Goal: Information Seeking & Learning: Learn about a topic

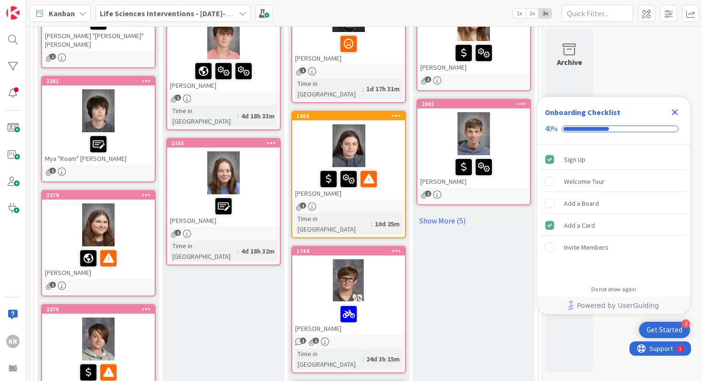
scroll to position [194, 0]
click at [66, 254] on div at bounding box center [98, 258] width 107 height 20
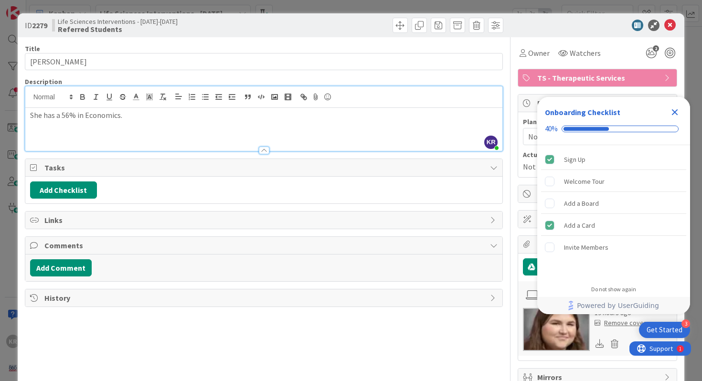
click at [140, 107] on div "KR [PERSON_NAME] just joined She has a 56% in Economics." at bounding box center [264, 118] width 478 height 64
click at [16, 184] on div "ID 2279 Life Sciences Interventions - [DATE]-[DATE] Referred Students Title 16 …" at bounding box center [351, 190] width 702 height 381
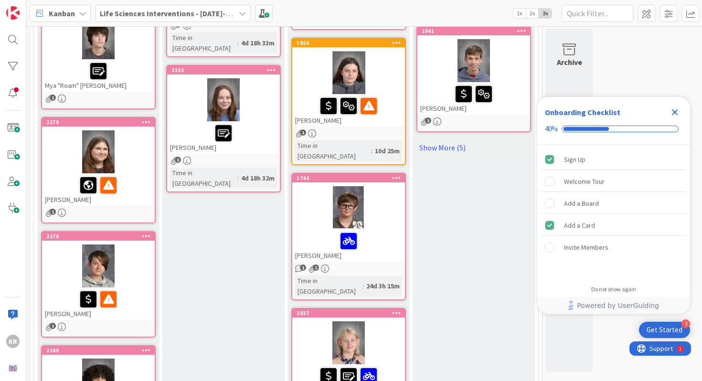
scroll to position [288, 0]
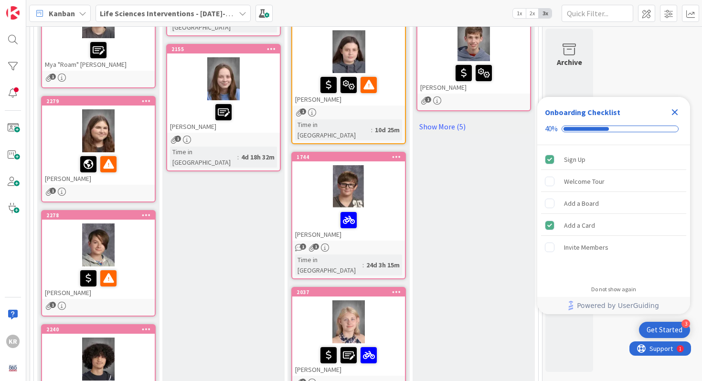
click at [147, 127] on div at bounding box center [98, 130] width 113 height 43
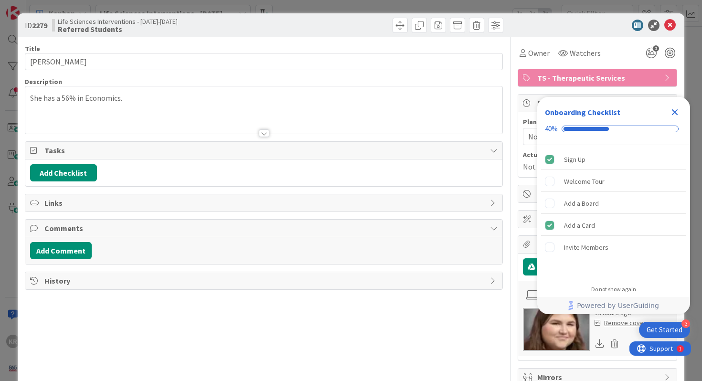
click at [272, 91] on div "She has a 56% in Economics." at bounding box center [264, 112] width 478 height 43
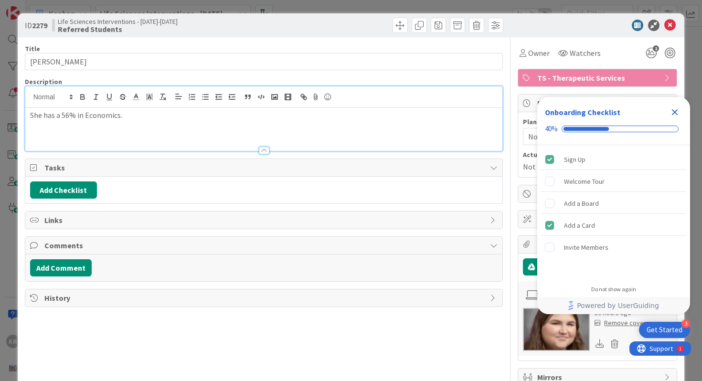
click at [1, 176] on div "ID 2279 Life Sciences Interventions - [DATE]-[DATE] Referred Students Title 16 …" at bounding box center [351, 190] width 702 height 381
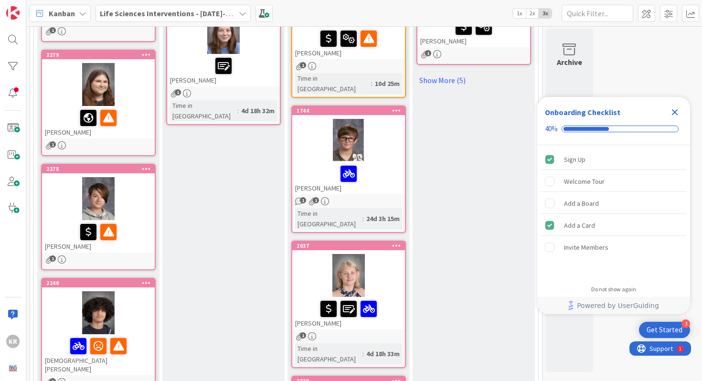
click at [56, 195] on div at bounding box center [98, 198] width 113 height 43
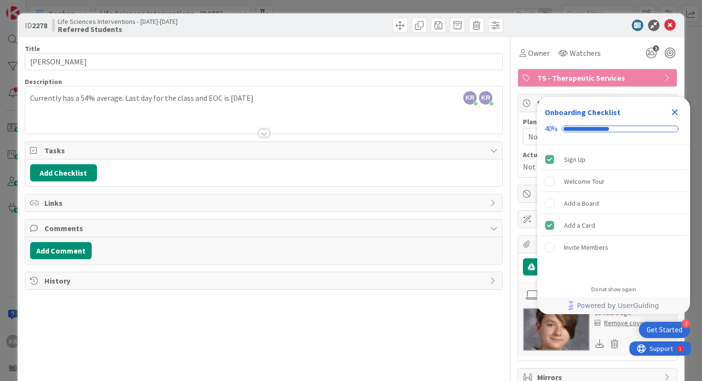
click at [270, 109] on div "Currently has a 54% average. Last day for the class and EOC is [DATE]" at bounding box center [264, 112] width 478 height 43
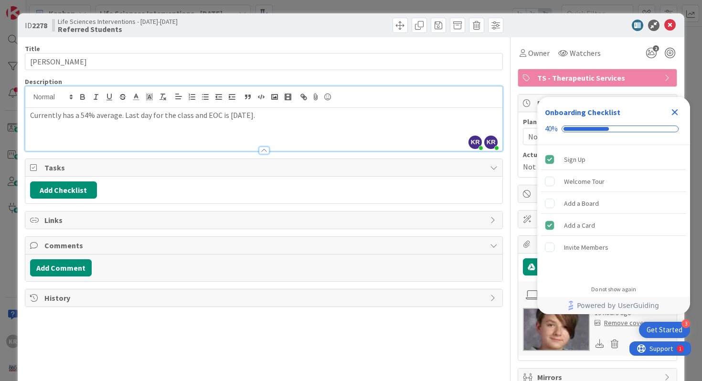
click at [5, 187] on div "ID 2278 Life Sciences Interventions - [DATE]-[DATE] Referred Students Title 14 …" at bounding box center [351, 190] width 702 height 381
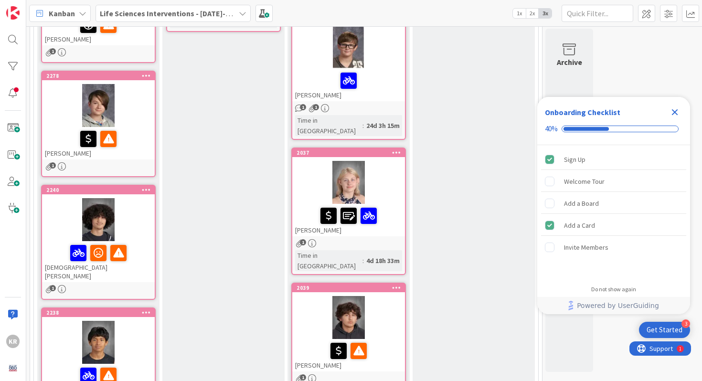
click at [59, 226] on div at bounding box center [98, 219] width 113 height 43
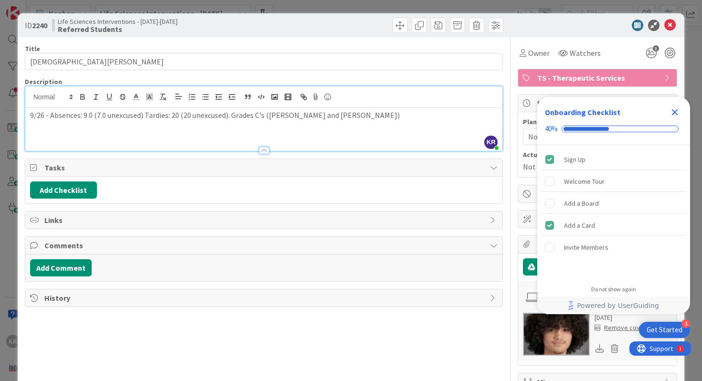
click at [315, 105] on div "KR [PERSON_NAME] just joined 9/26 - Absences: 9.0 (7.0 unexcused) Tardies: 20 (…" at bounding box center [264, 118] width 478 height 64
click at [9, 130] on div "ID 2240 Life Sciences Interventions - [DATE]-[DATE] Referred Students Title 16 …" at bounding box center [351, 190] width 702 height 381
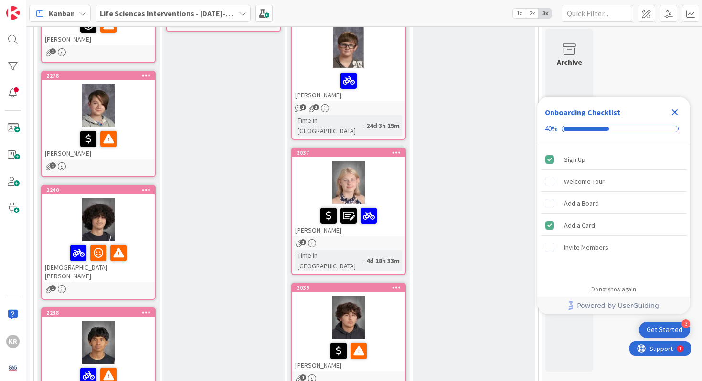
click at [75, 205] on div at bounding box center [98, 219] width 113 height 43
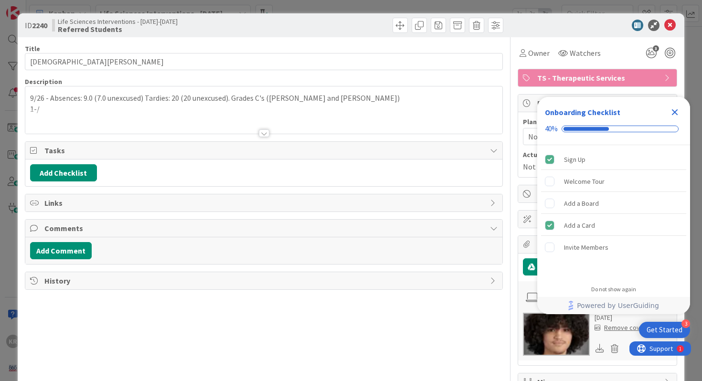
click at [345, 101] on p "9/26 - Absences: 9.0 (7.0 unexcused) Tardies: 20 (20 unexcused). Grades C's ([P…" at bounding box center [264, 98] width 468 height 11
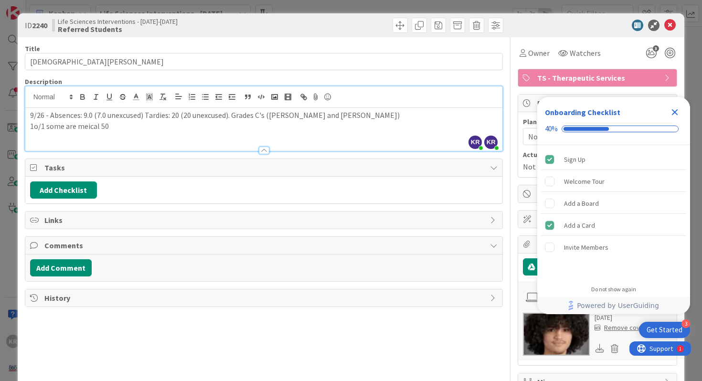
click at [6, 224] on div "ID 2240 Life Sciences Interventions - [DATE]-[DATE] Referred Students Title 16 …" at bounding box center [351, 190] width 702 height 381
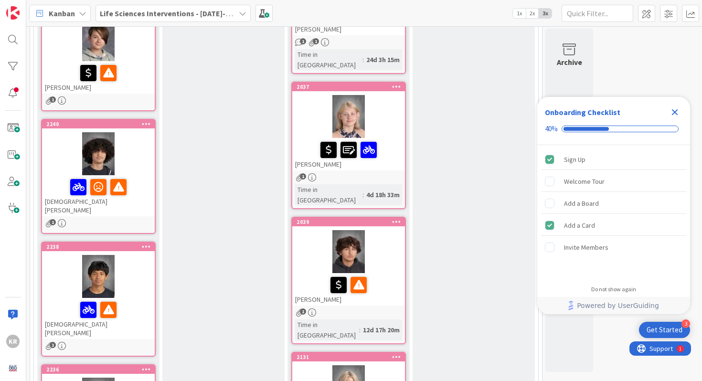
scroll to position [495, 0]
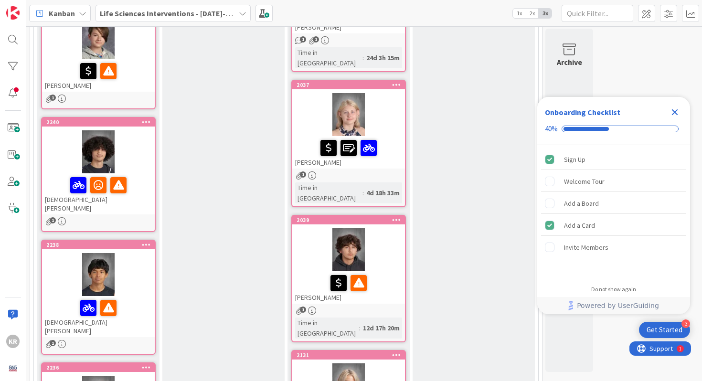
click at [137, 269] on div at bounding box center [98, 274] width 113 height 43
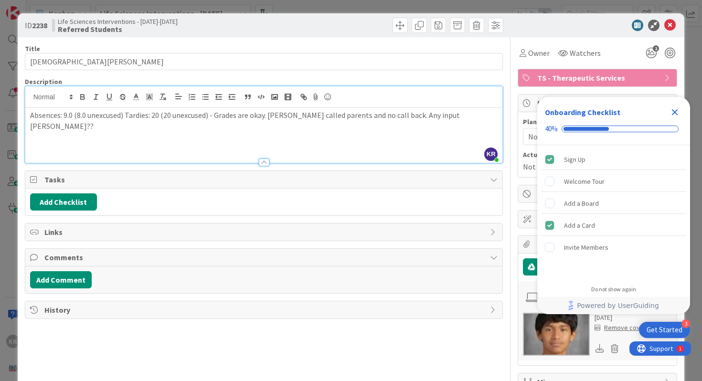
click at [296, 96] on div "KR [PERSON_NAME] just joined Absences: 9.0 (8.0 unexcused) Tardies: 20 (20 unex…" at bounding box center [264, 124] width 478 height 76
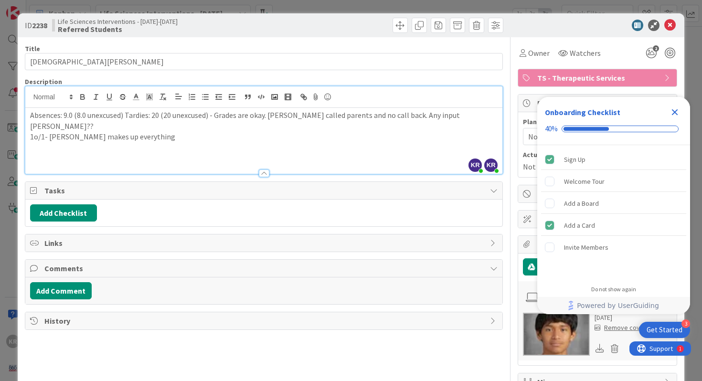
click at [11, 184] on div "ID 2238 Life Sciences Interventions - [DATE]-[DATE] Referred Students Title 15 …" at bounding box center [351, 190] width 702 height 381
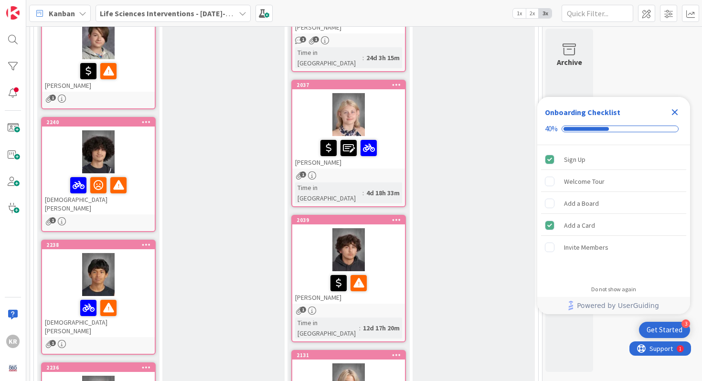
click at [139, 256] on div at bounding box center [98, 274] width 113 height 43
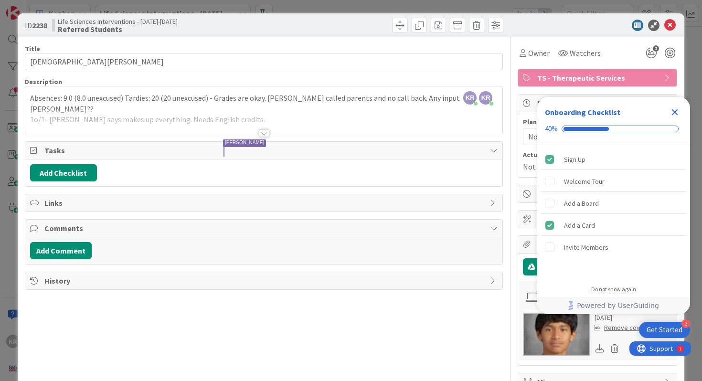
click at [2, 279] on div "ID 2238 Life Sciences Interventions - [DATE]-[DATE] Referred Students Title 15 …" at bounding box center [351, 190] width 702 height 381
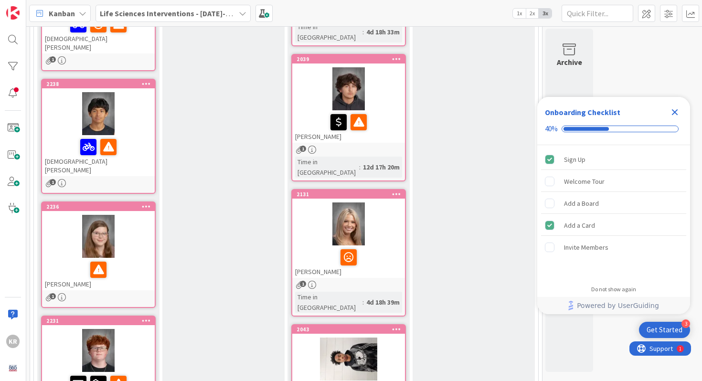
scroll to position [674, 0]
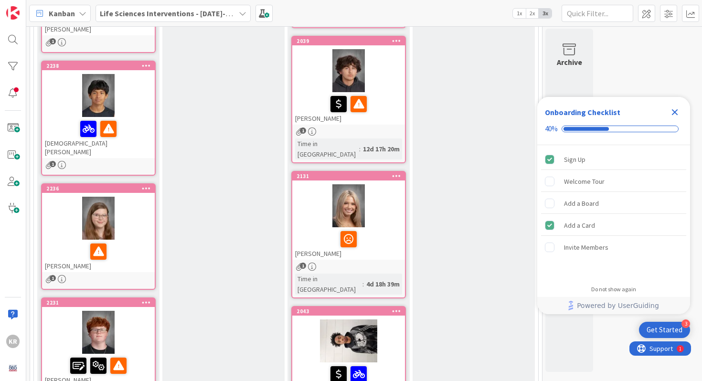
click at [65, 213] on div at bounding box center [98, 218] width 113 height 43
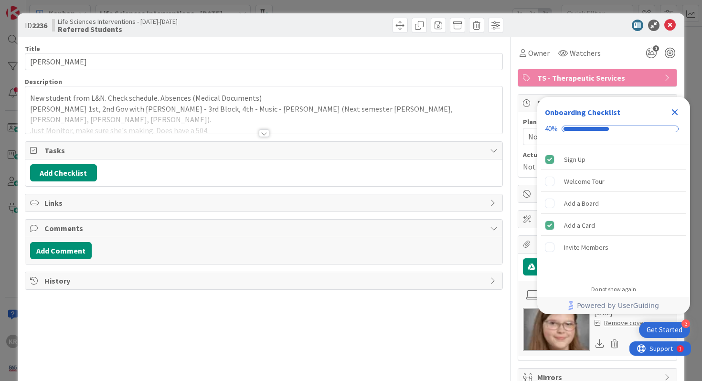
click at [260, 128] on div at bounding box center [264, 121] width 478 height 24
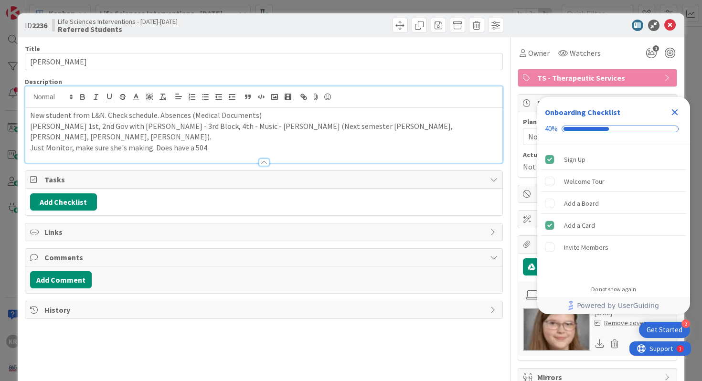
click at [246, 142] on p "Just Monitor, make sure she's making. Does have a 504." at bounding box center [264, 147] width 468 height 11
click at [676, 108] on icon "Close Checklist" at bounding box center [674, 112] width 11 height 11
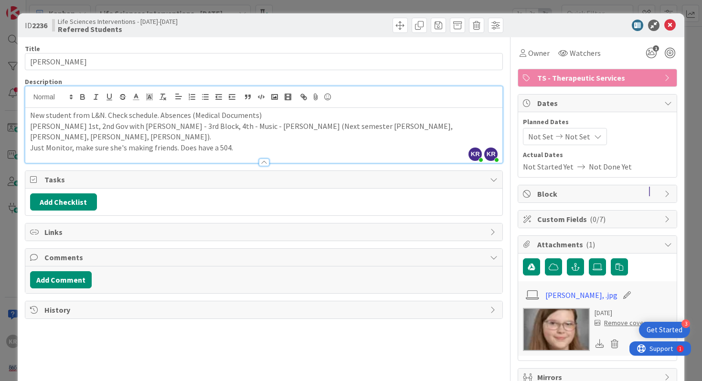
click at [3, 176] on div "ID 2236 Life Sciences Interventions - [DATE]-[DATE] Referred Students Title 16 …" at bounding box center [351, 190] width 702 height 381
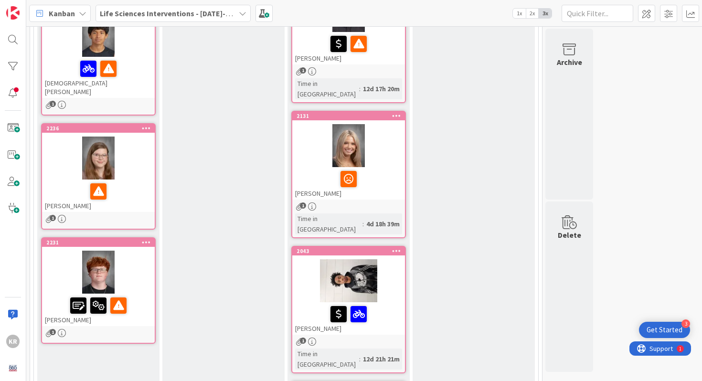
click at [134, 257] on div at bounding box center [98, 272] width 113 height 43
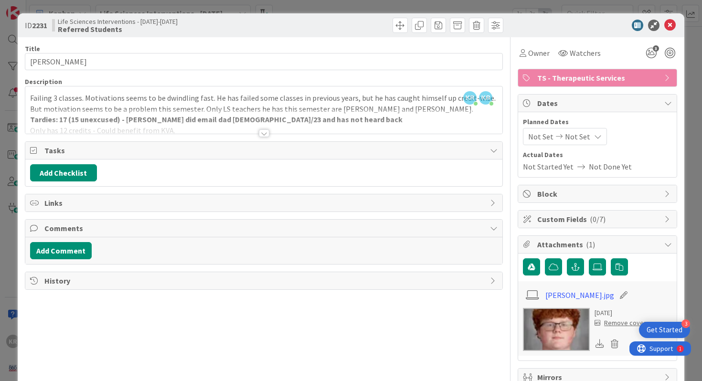
click at [175, 131] on div at bounding box center [264, 121] width 478 height 24
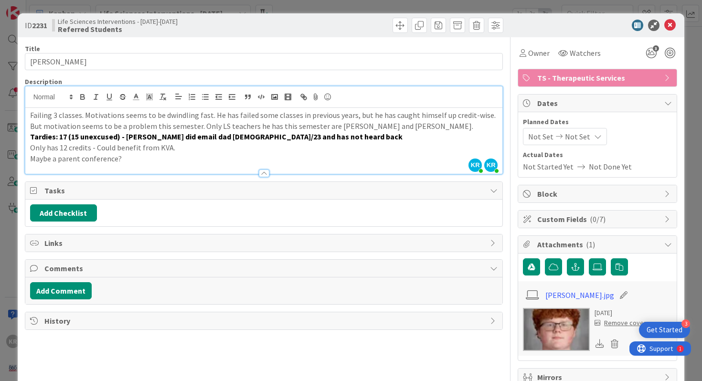
click at [170, 160] on p "Maybe a parent conference?" at bounding box center [264, 158] width 468 height 11
click at [5, 192] on div "ID 2231 Life Sciences Interventions - [DATE]-[DATE] Referred Students Title 17 …" at bounding box center [351, 190] width 702 height 381
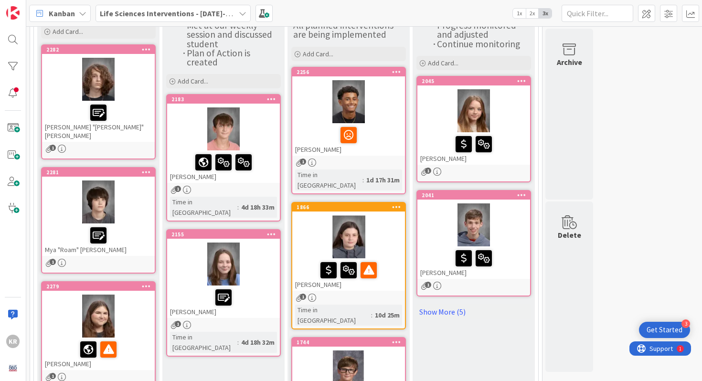
scroll to position [98, 0]
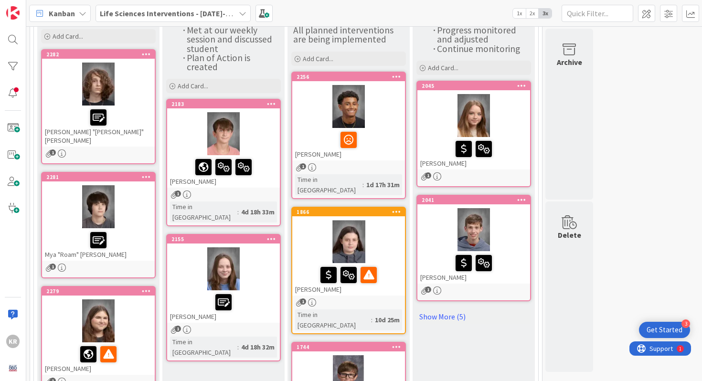
click at [373, 233] on div at bounding box center [348, 241] width 113 height 43
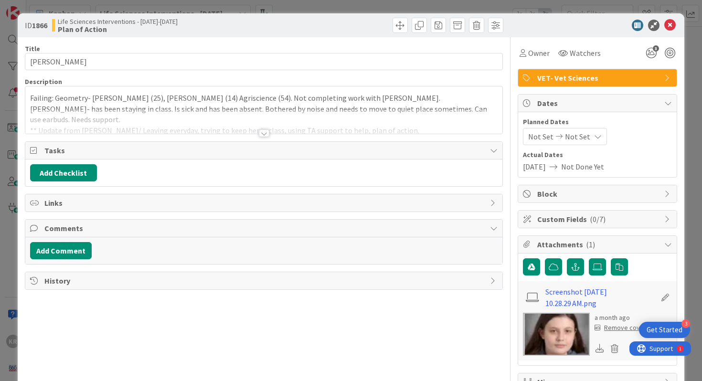
click at [268, 130] on div at bounding box center [264, 133] width 11 height 8
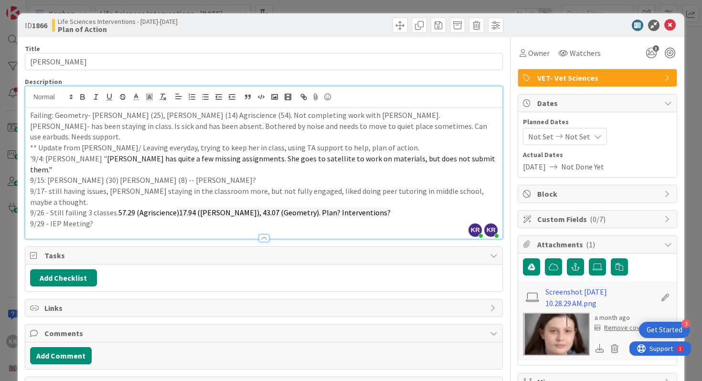
click at [124, 218] on p "9/29 - IEP Meeting?" at bounding box center [264, 223] width 468 height 11
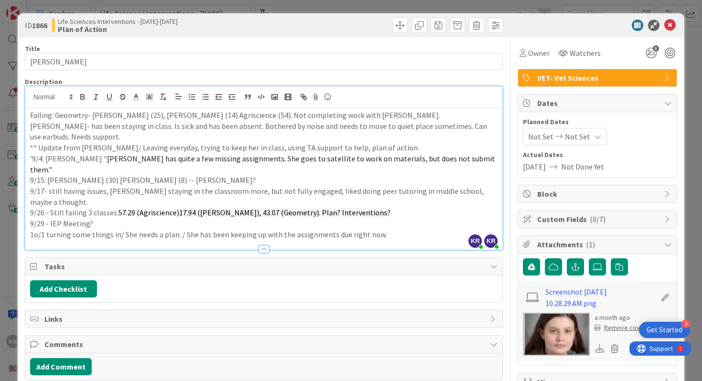
click at [5, 287] on div "ID 1866 Life Sciences Interventions - [DATE]-[DATE] Plan of Action Title 11 / 1…" at bounding box center [351, 190] width 702 height 381
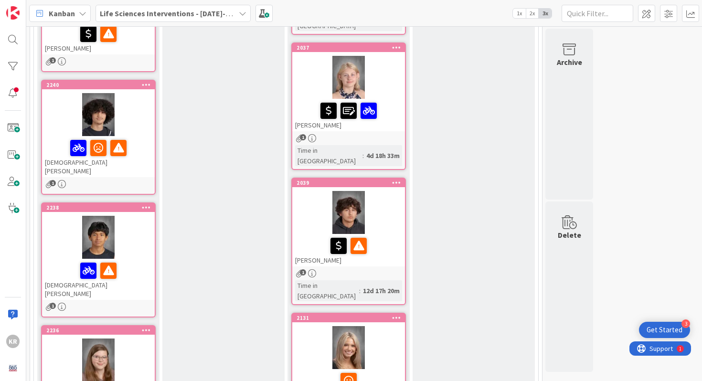
scroll to position [540, 0]
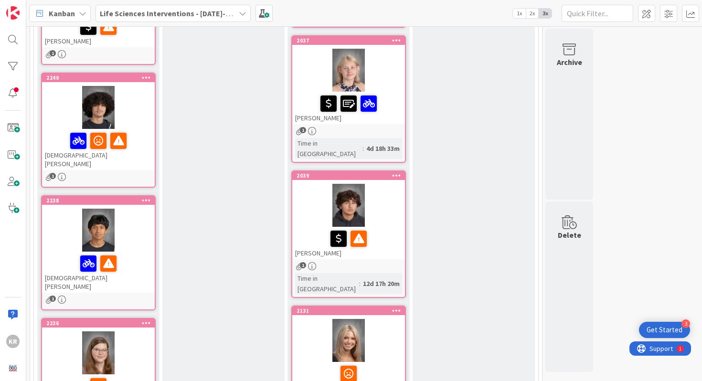
click at [315, 184] on div at bounding box center [348, 205] width 113 height 43
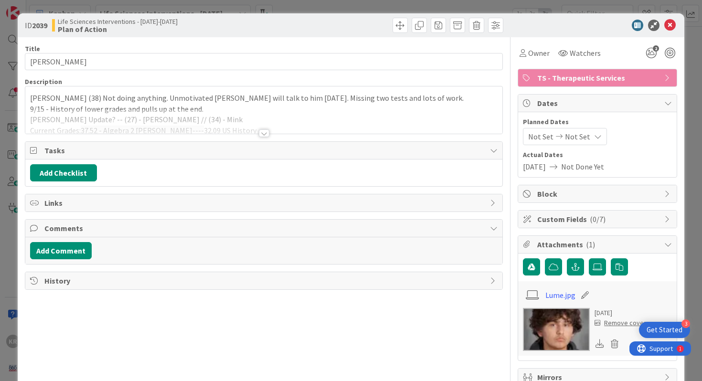
click at [277, 134] on div "Title 12 / 128 [PERSON_NAME] Description [PERSON_NAME] (38) Not doing anything.…" at bounding box center [264, 224] width 479 height 374
click at [267, 132] on div at bounding box center [264, 133] width 11 height 8
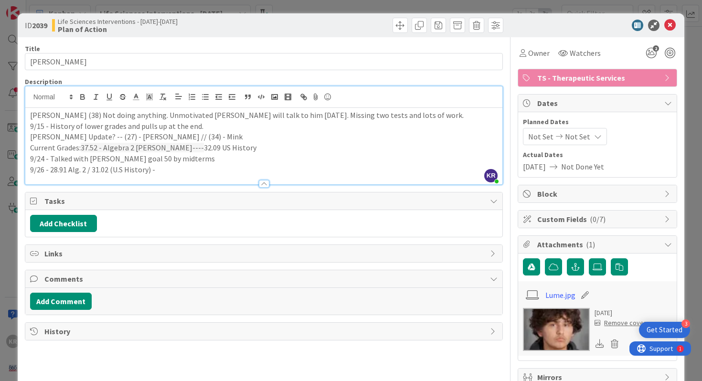
click at [168, 171] on p "9/26 - 28.91 Alg. 2 / 31.02 (U.S History) -" at bounding box center [264, 169] width 468 height 11
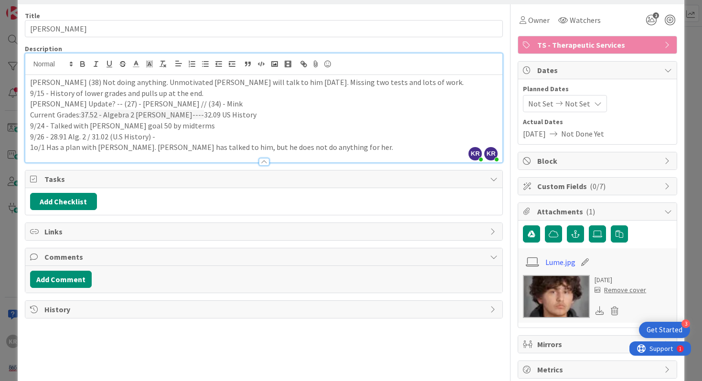
click at [7, 259] on div "ID 2039 Life Sciences Interventions - [DATE]-[DATE] Plan of Action Title 12 / 1…" at bounding box center [351, 190] width 702 height 381
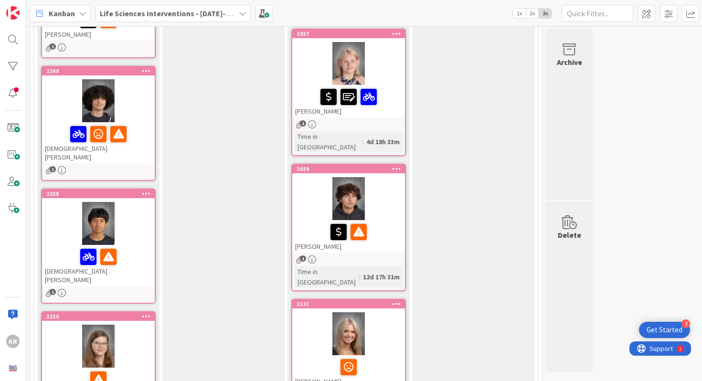
scroll to position [142, 0]
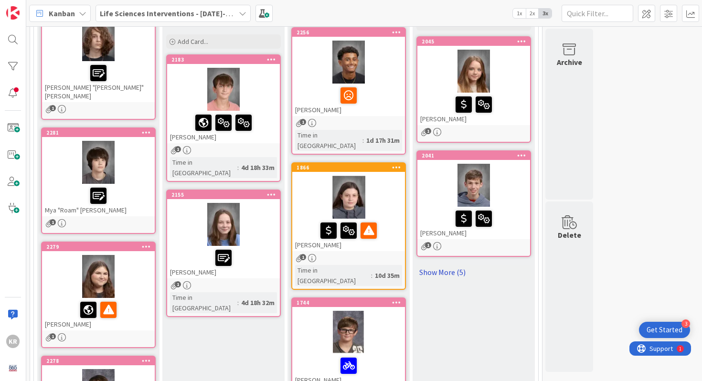
click at [450, 269] on link "Show More (5)" at bounding box center [473, 272] width 115 height 15
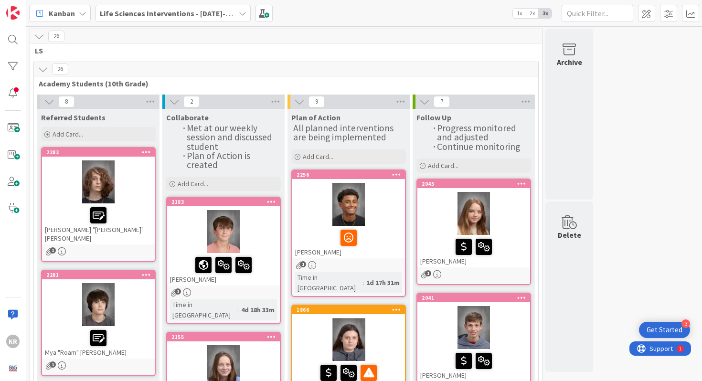
scroll to position [106, 0]
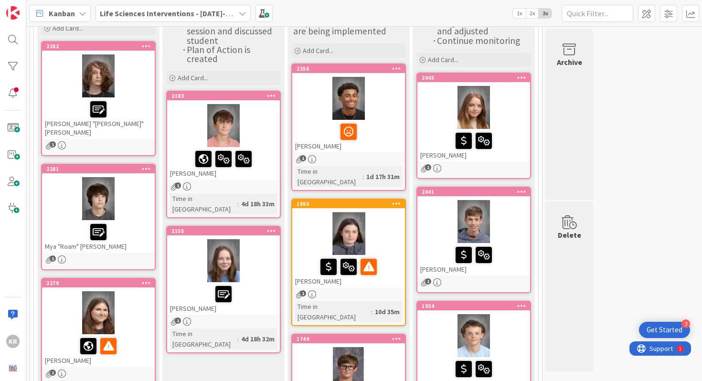
click at [390, 106] on div at bounding box center [348, 98] width 113 height 43
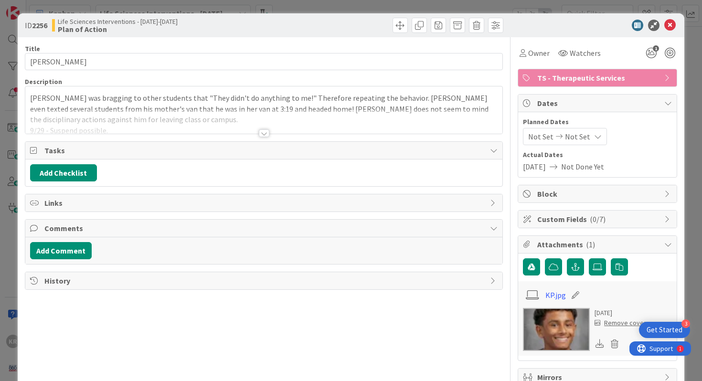
click at [254, 135] on div "Title 12 / 128 [PERSON_NAME] Description [PERSON_NAME] was bragging to other st…" at bounding box center [264, 224] width 479 height 374
click at [262, 134] on div at bounding box center [264, 133] width 11 height 8
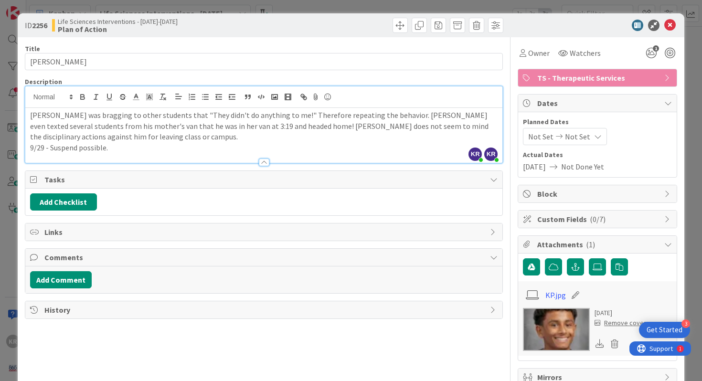
click at [6, 211] on div "ID 2256 Life Sciences Interventions - [DATE]-[DATE] Plan of Action Title 12 / 1…" at bounding box center [351, 190] width 702 height 381
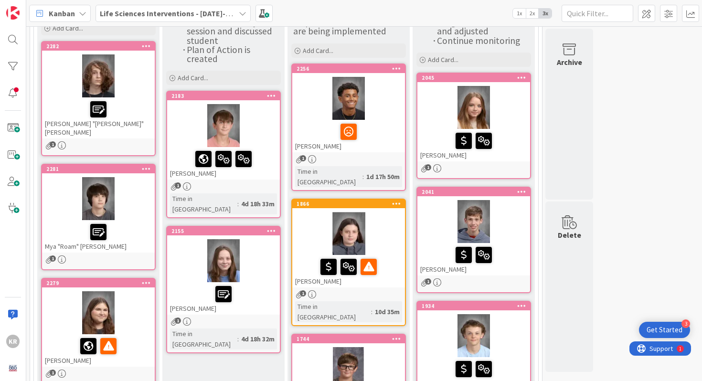
click at [137, 92] on div at bounding box center [98, 75] width 113 height 43
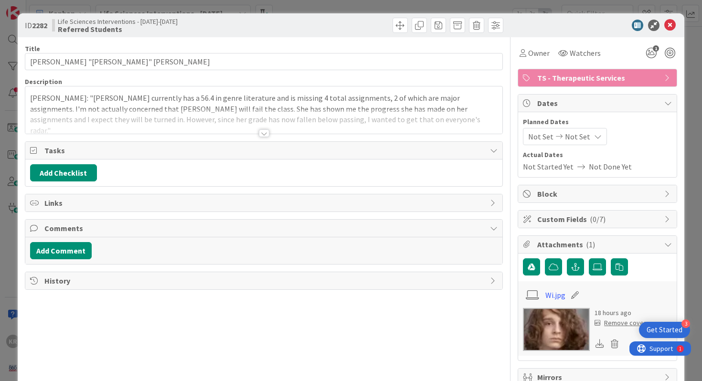
click at [264, 133] on div at bounding box center [264, 133] width 11 height 8
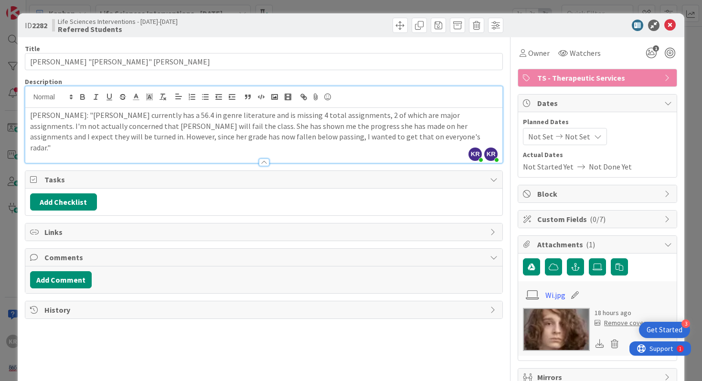
click at [8, 143] on div "ID 2282 Life Sciences Interventions - [DATE]-[DATE] Referred Students Title 25 …" at bounding box center [351, 190] width 702 height 381
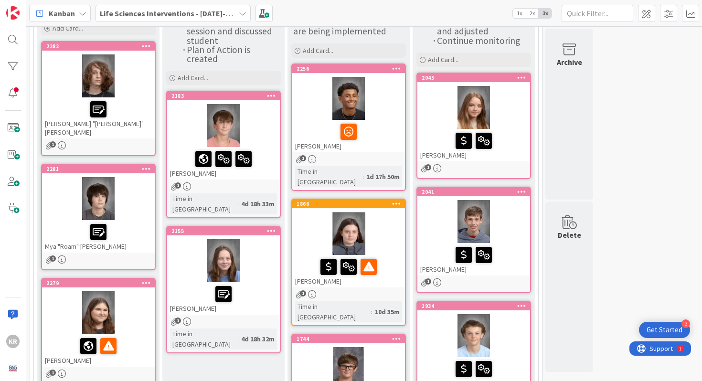
click at [136, 222] on div at bounding box center [98, 232] width 107 height 20
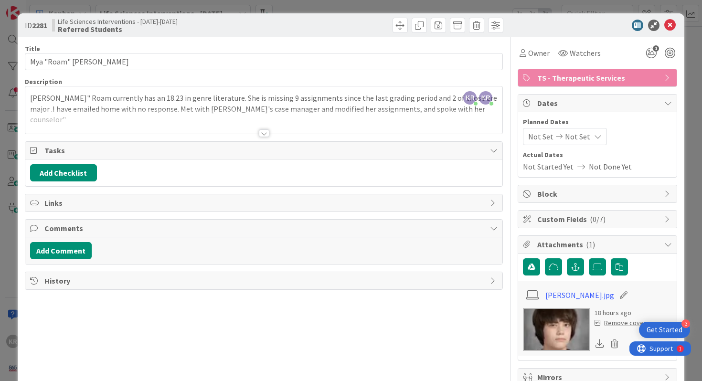
click at [0, 171] on div "ID 2281 Life Sciences Interventions - [DATE]-[DATE] Referred Students Title 20 …" at bounding box center [351, 190] width 702 height 381
